Goal: Check status: Check status

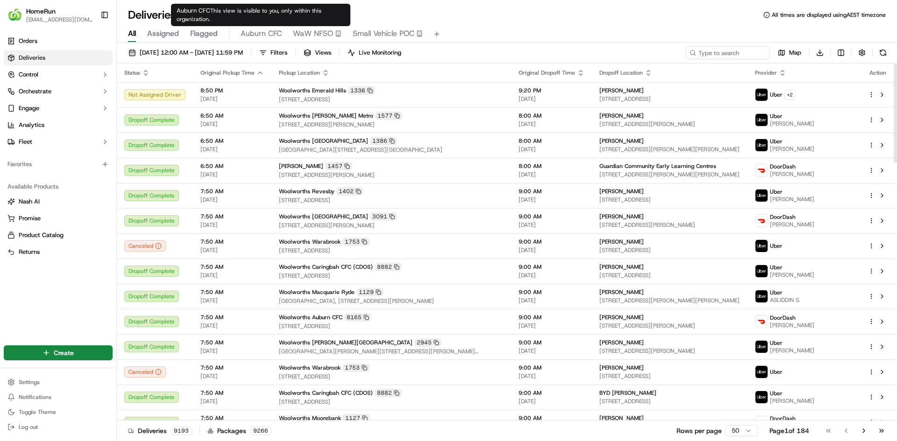
click at [252, 34] on span "Auburn CFC" at bounding box center [261, 33] width 41 height 11
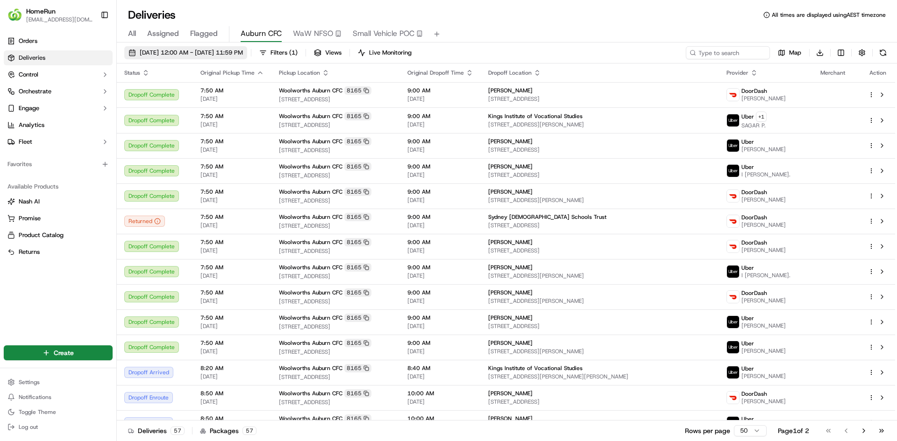
click at [240, 53] on span "[DATE] 12:00 AM - [DATE] 11:59 PM" at bounding box center [191, 53] width 103 height 8
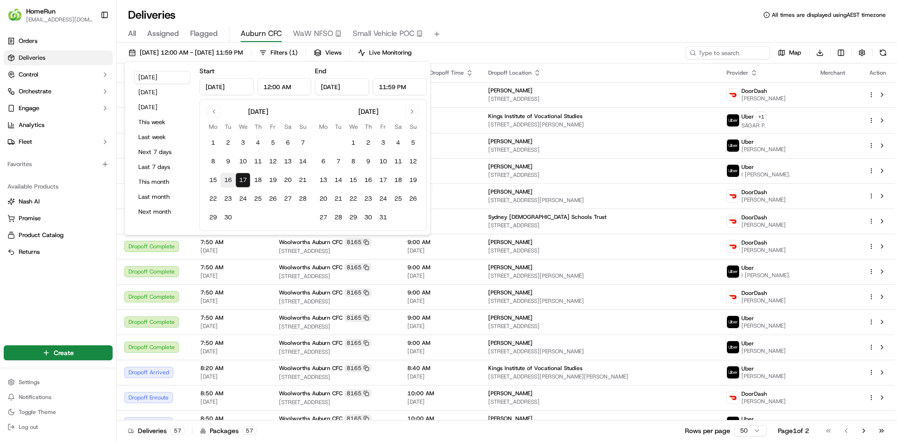
click at [228, 177] on button "16" at bounding box center [227, 180] width 15 height 15
type input "[DATE]"
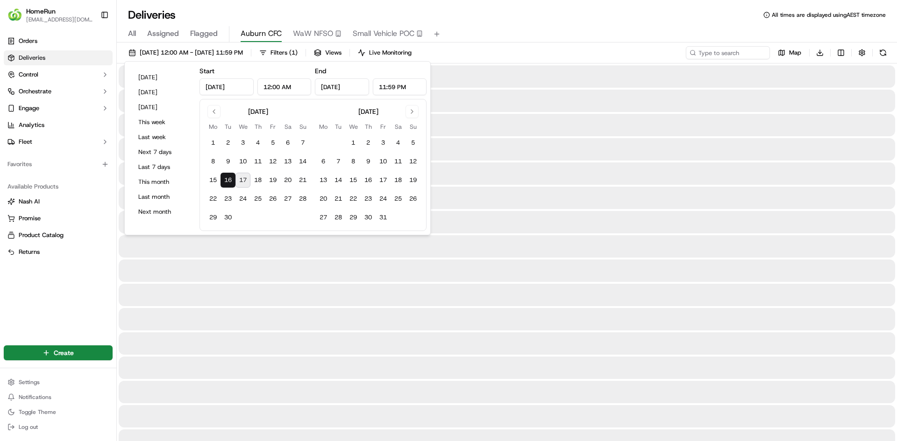
click at [228, 178] on button "16" at bounding box center [227, 180] width 15 height 15
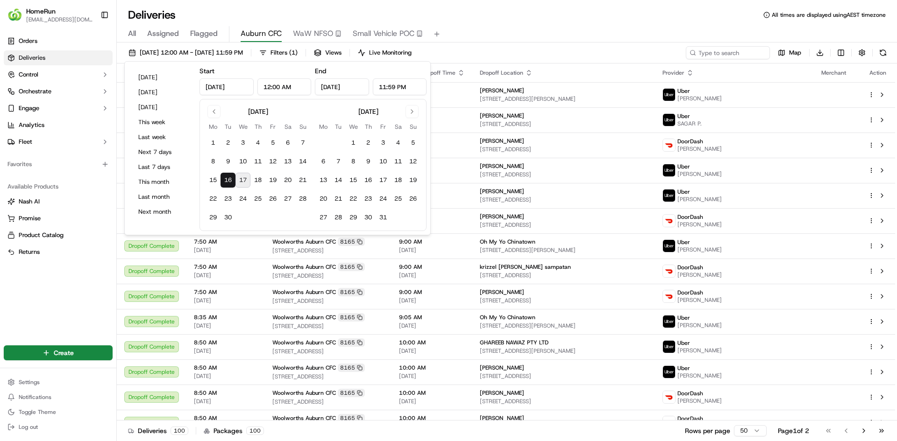
click at [545, 24] on div "All Assigned Flagged Auburn CFC WaW NFSO Small Vehicle POC" at bounding box center [507, 32] width 780 height 20
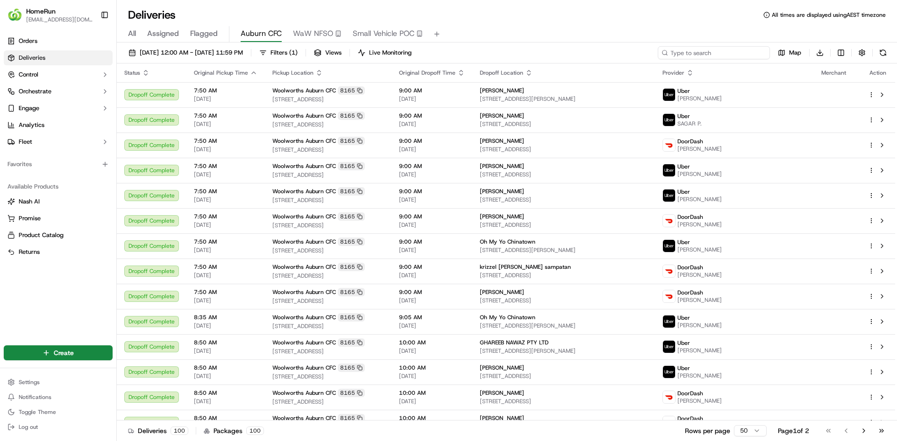
click at [711, 52] on input at bounding box center [714, 52] width 112 height 13
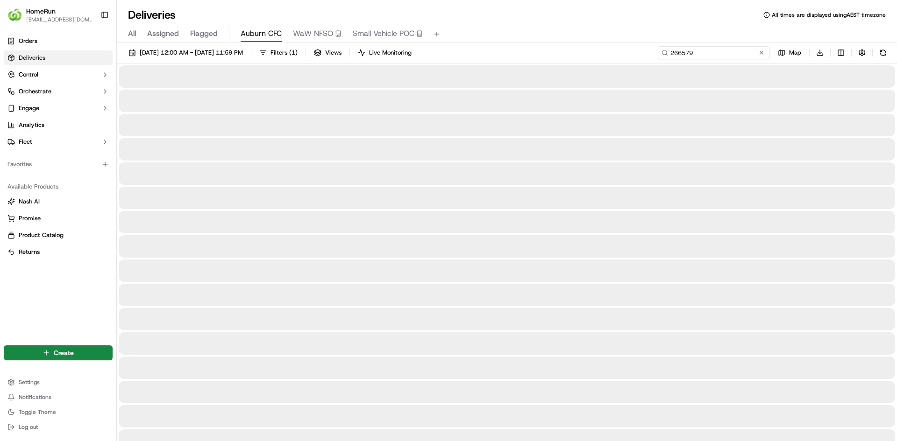
type input "26657990"
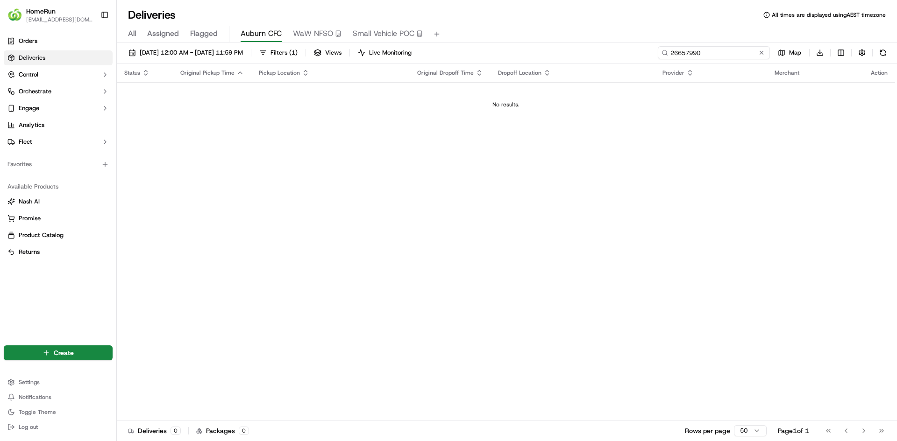
click at [697, 55] on input "26657990" at bounding box center [714, 52] width 112 height 13
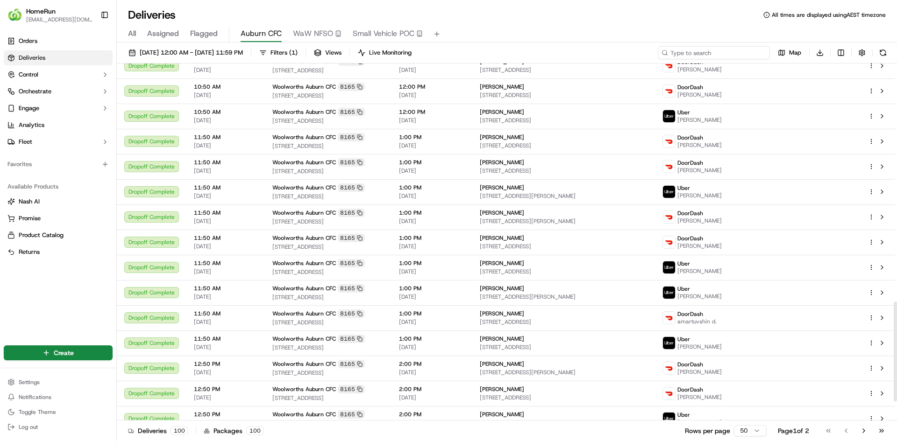
scroll to position [923, 0]
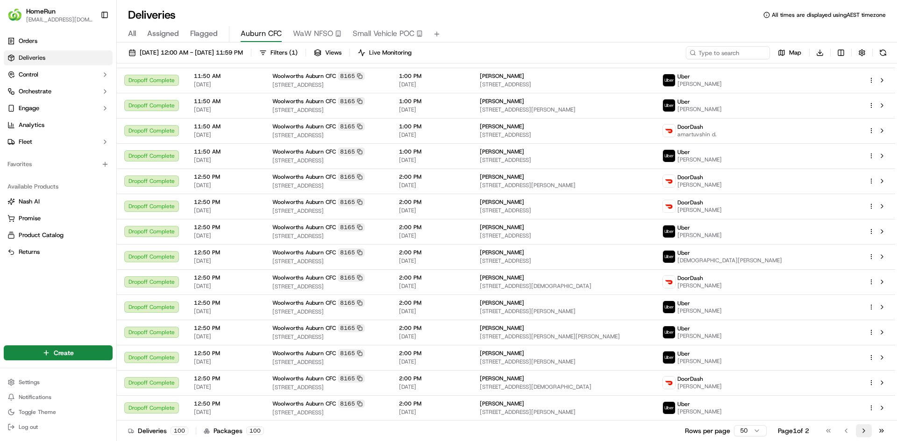
click at [860, 431] on button "Go to next page" at bounding box center [864, 431] width 16 height 13
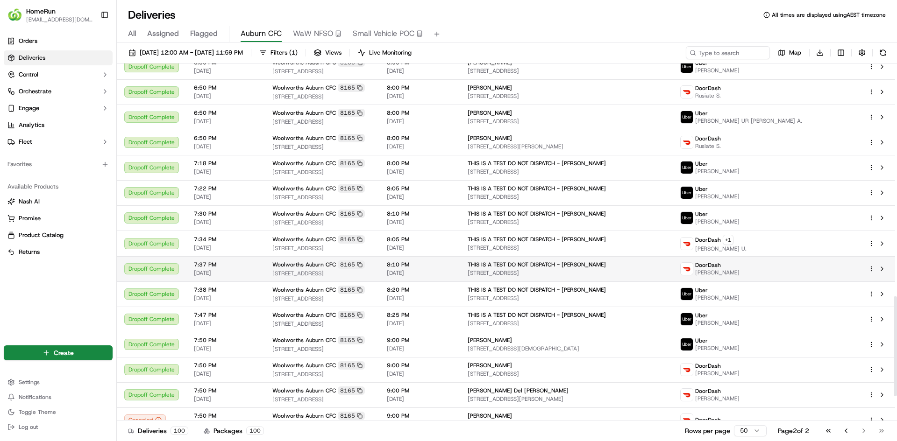
scroll to position [835, 0]
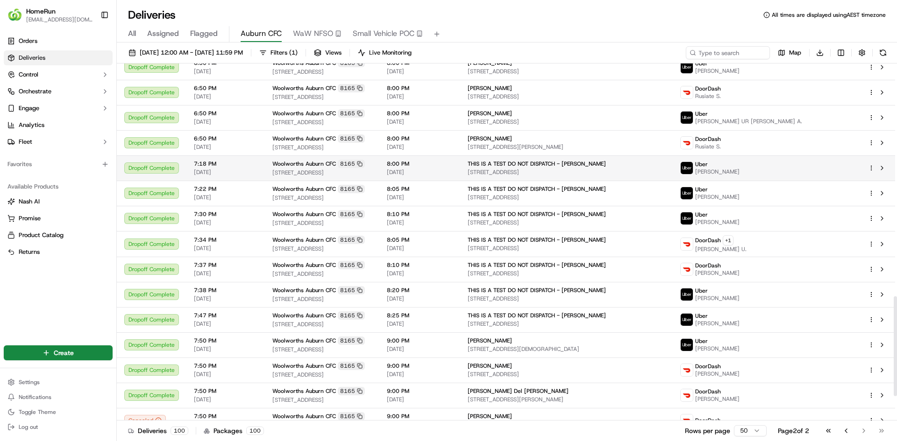
click at [228, 169] on span "[DATE]" at bounding box center [226, 172] width 64 height 7
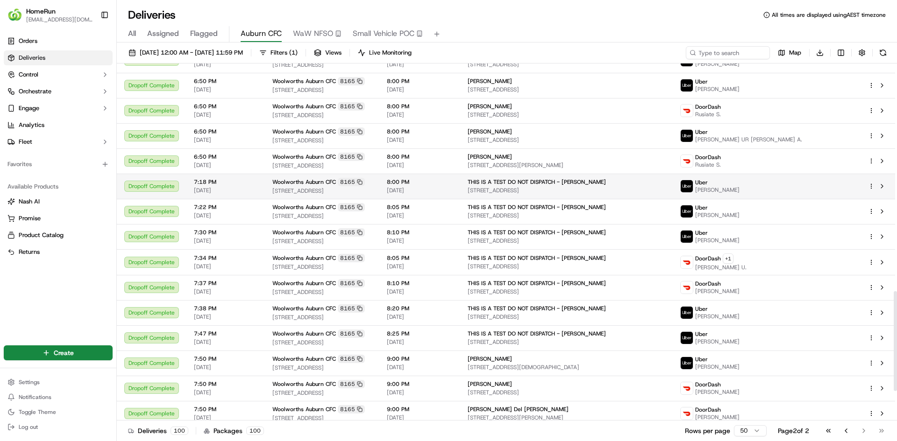
scroll to position [812, 0]
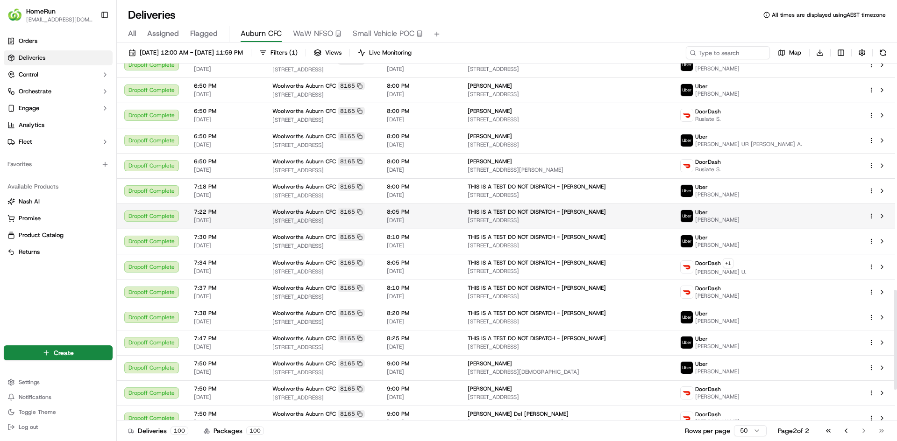
click at [281, 212] on span "Woolworths Auburn CFC" at bounding box center [304, 211] width 64 height 7
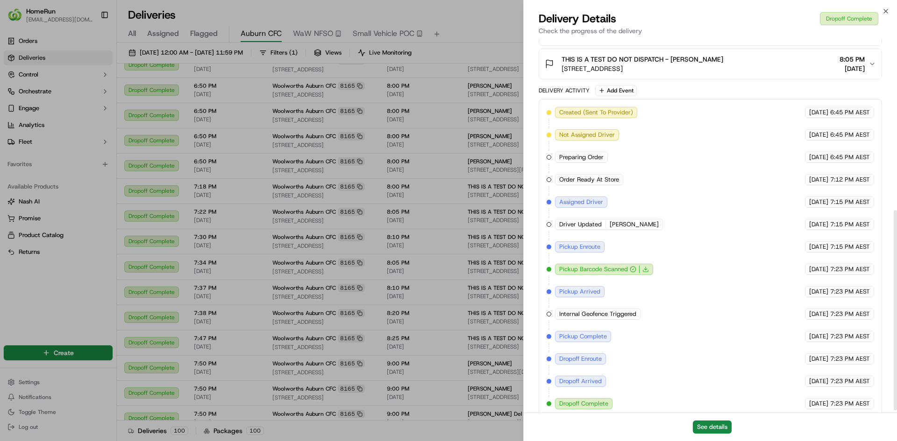
scroll to position [323, 0]
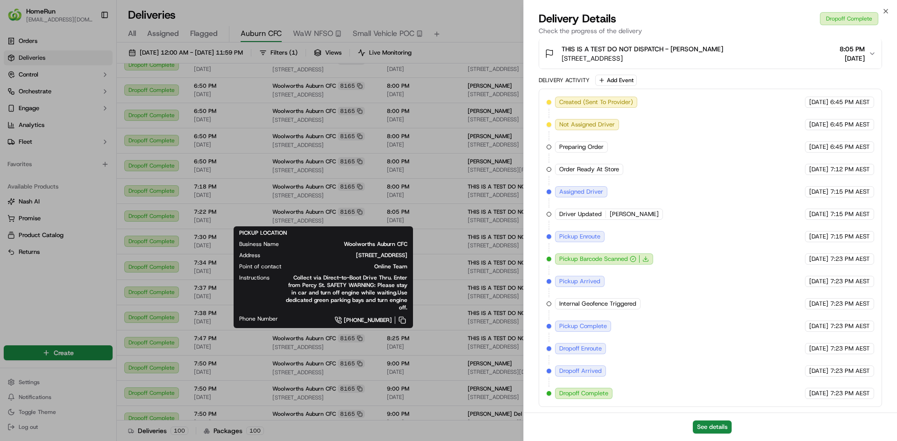
click at [881, 9] on div "Close Delivery Details Dropoff Complete Check the progress of the delivery Prov…" at bounding box center [710, 220] width 374 height 441
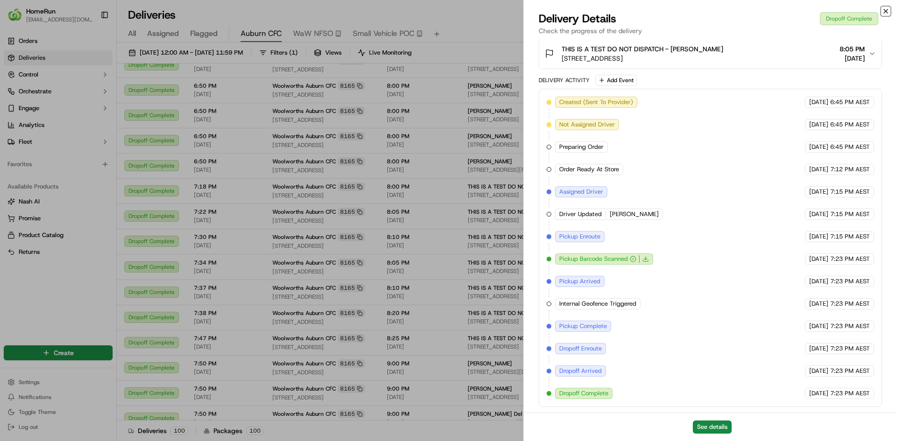
click at [886, 10] on icon "button" at bounding box center [885, 10] width 7 height 7
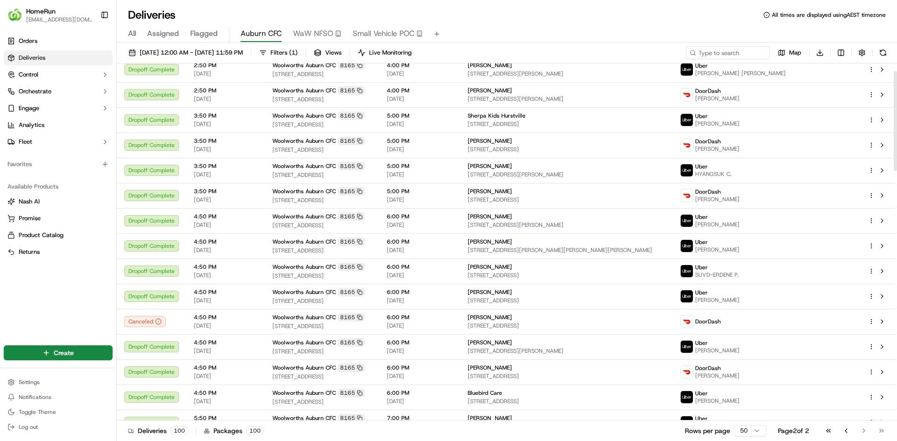
scroll to position [0, 0]
